Goal: Navigation & Orientation: Find specific page/section

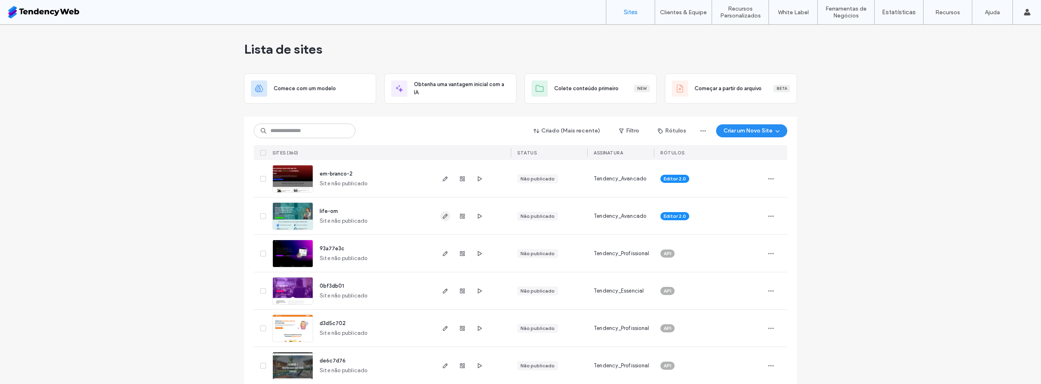
click at [440, 215] on span "button" at bounding box center [445, 216] width 10 height 10
click at [295, 131] on input at bounding box center [305, 131] width 102 height 15
type input "******"
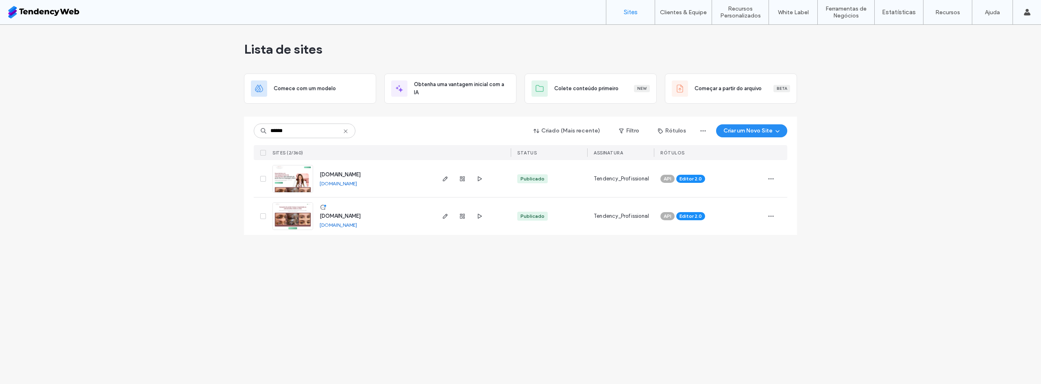
click at [343, 134] on icon at bounding box center [345, 131] width 7 height 7
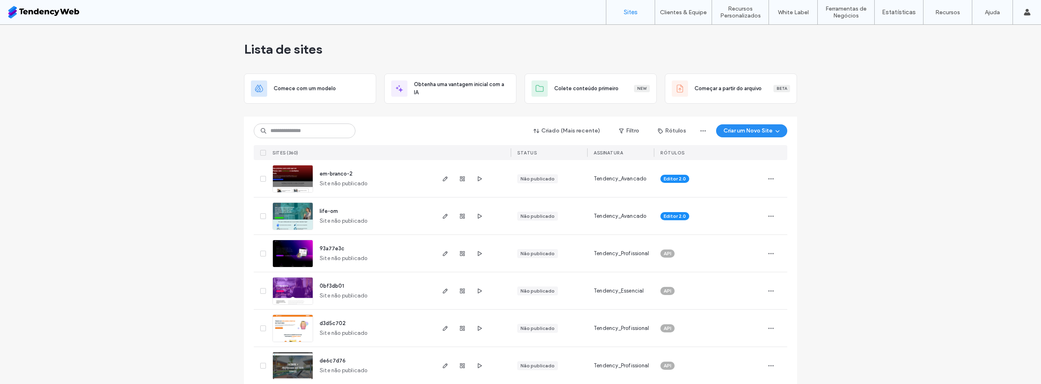
click at [635, 124] on div "Criado (Mais recente) Filtro Rótulos Criar um Novo Site" at bounding box center [520, 130] width 533 height 15
click at [630, 130] on button "Filtro" at bounding box center [628, 130] width 37 height 13
click at [554, 155] on div "Publicado" at bounding box center [561, 151] width 89 height 14
click at [532, 152] on label "Publicado" at bounding box center [559, 151] width 72 height 7
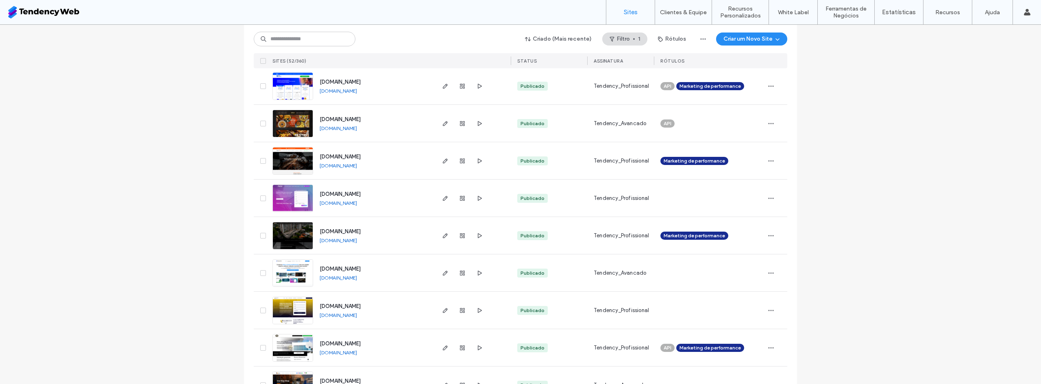
scroll to position [1367, 0]
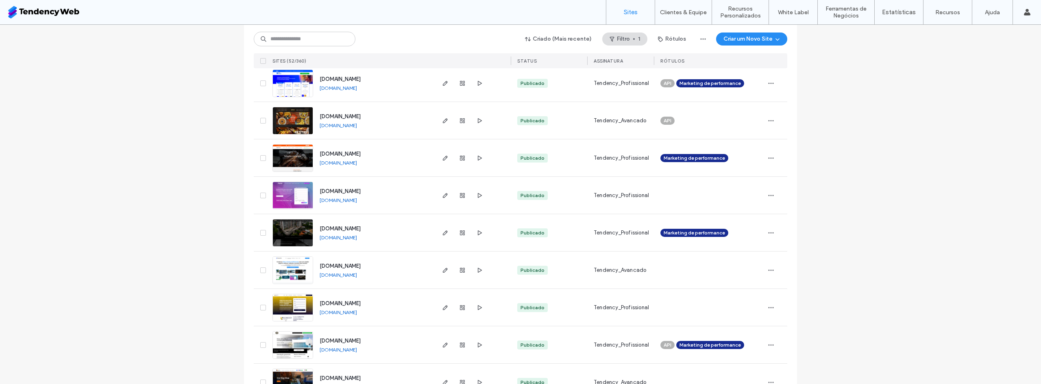
click at [345, 126] on link "www.sisenor.com.br" at bounding box center [337, 125] width 37 height 6
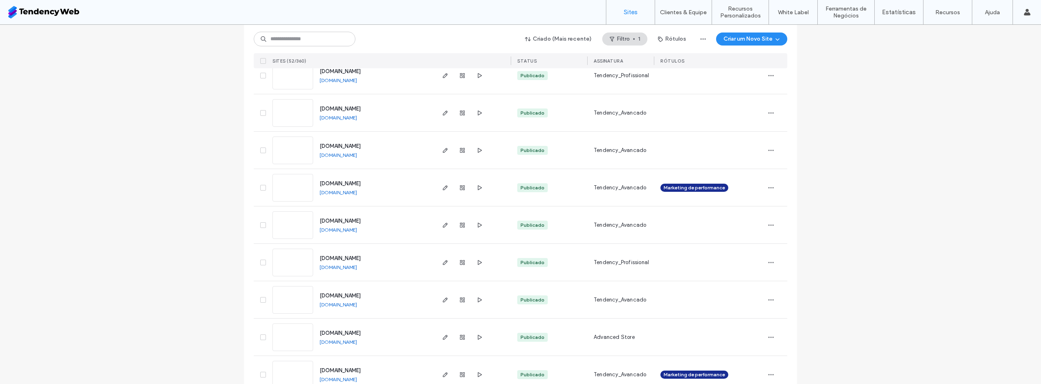
scroll to position [1730, 0]
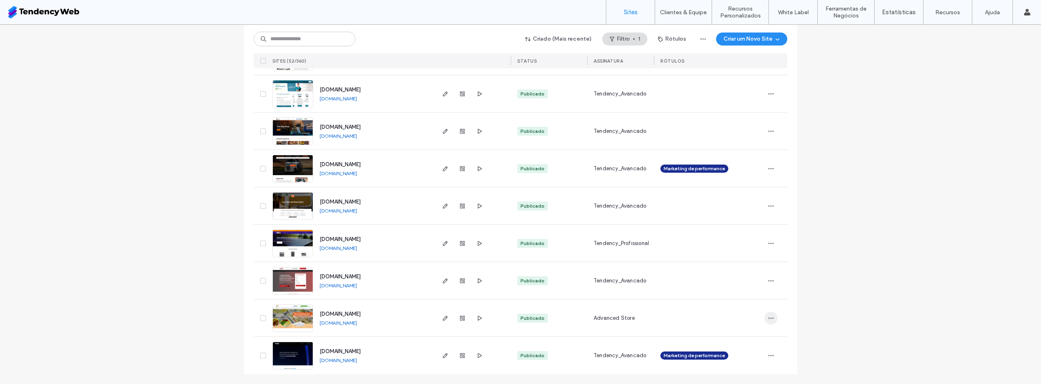
click at [768, 319] on icon "button" at bounding box center [770, 318] width 7 height 7
